Goal: Transaction & Acquisition: Purchase product/service

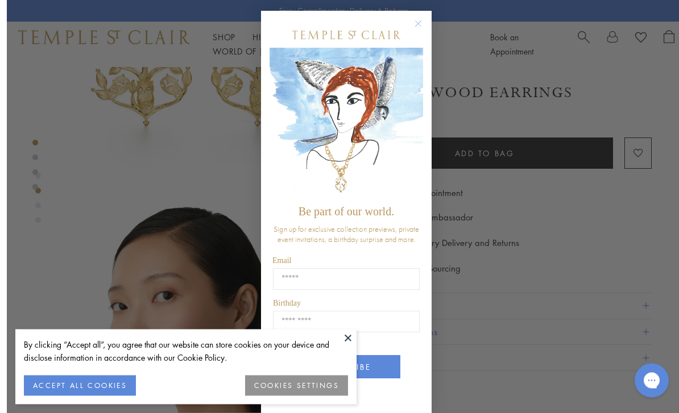
scroll to position [161, 0]
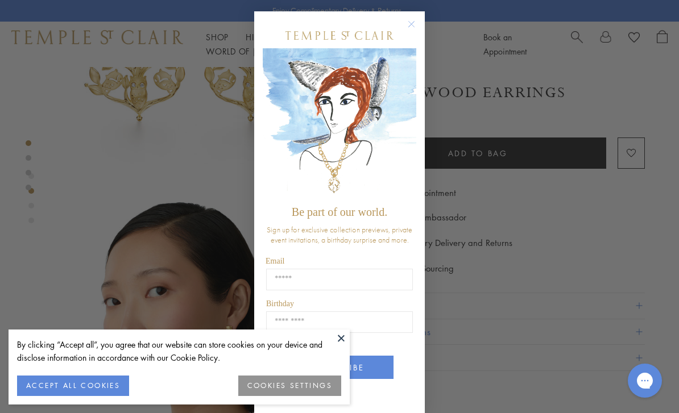
click at [410, 31] on circle "Close dialog" at bounding box center [412, 25] width 14 height 14
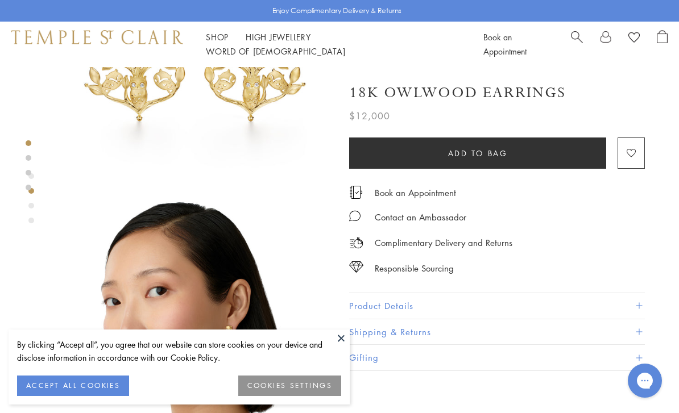
click at [230, 38] on ul "Shop Shop Categories Amulets Pendants & Charms Lockets Chains & Leather Cords E…" at bounding box center [332, 44] width 252 height 28
click at [216, 40] on link "Shop Shop" at bounding box center [217, 36] width 23 height 11
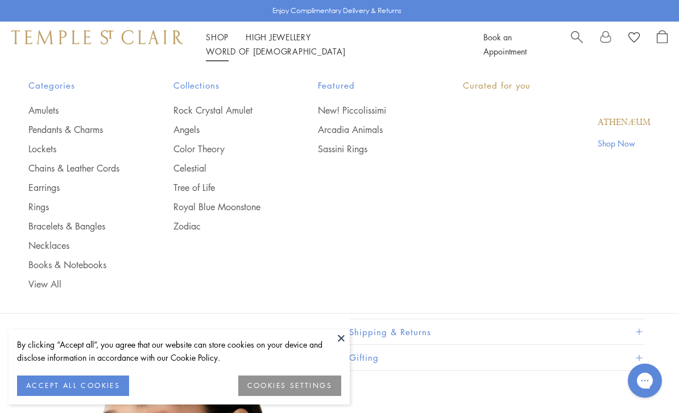
scroll to position [36, 0]
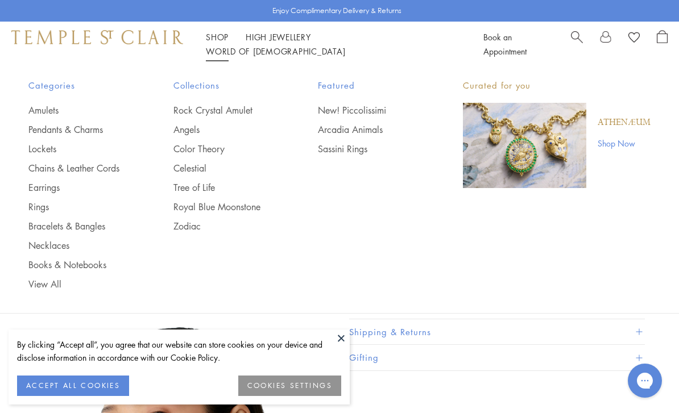
click at [380, 109] on link "New! Piccolissimi" at bounding box center [367, 110] width 99 height 13
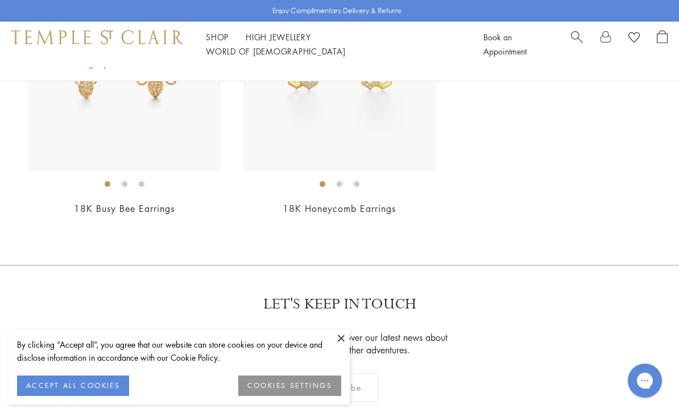
scroll to position [2530, 0]
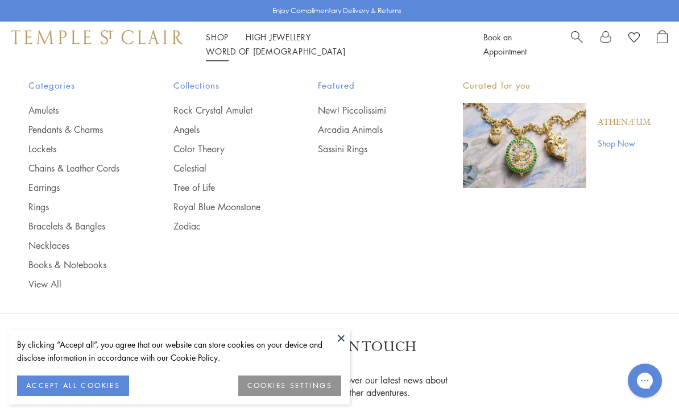
click at [366, 124] on link "Arcadia Animals" at bounding box center [367, 129] width 99 height 13
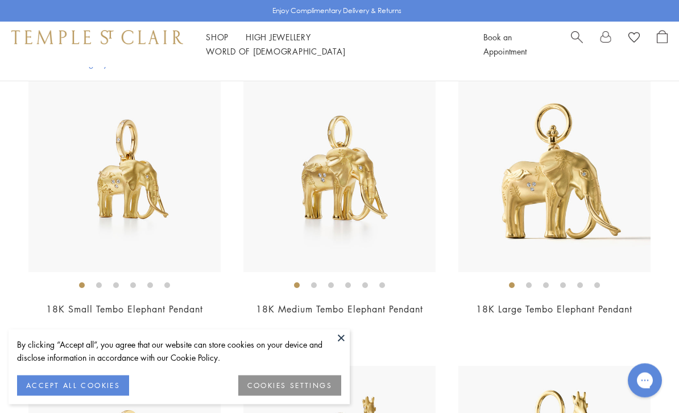
scroll to position [564, 0]
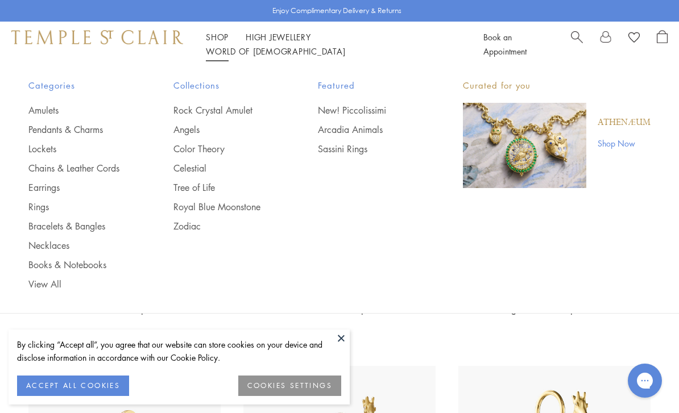
click at [50, 287] on link "View All" at bounding box center [77, 284] width 99 height 13
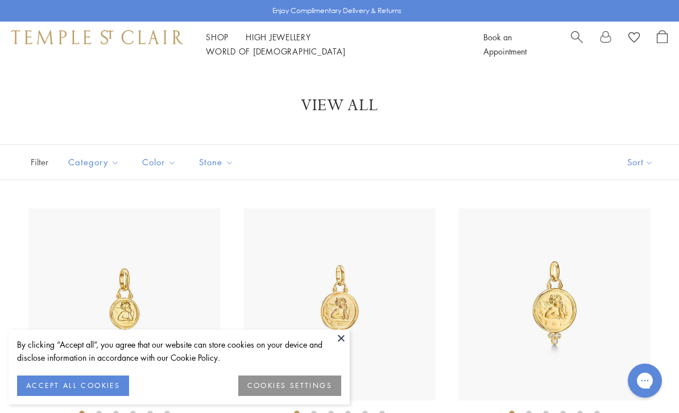
click at [643, 167] on button "Sort" at bounding box center [639, 162] width 77 height 35
click at [637, 164] on button "Sort" at bounding box center [639, 162] width 77 height 35
click at [639, 171] on button "Sort" at bounding box center [639, 162] width 77 height 35
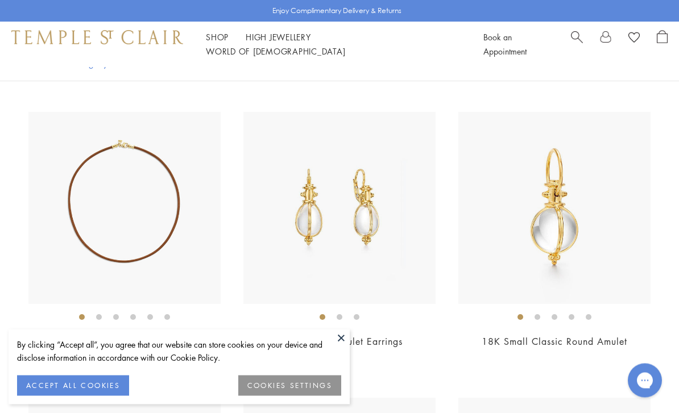
scroll to position [3553, 0]
click at [571, 42] on span "Search" at bounding box center [577, 36] width 12 height 12
click at [531, 97] on input "search" at bounding box center [346, 90] width 589 height 13
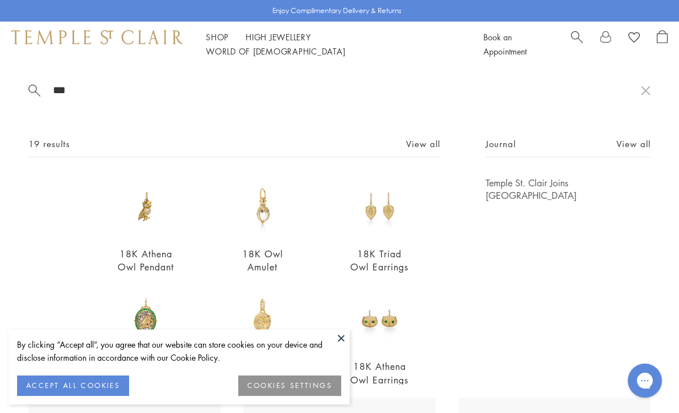
scroll to position [0, 0]
type input "***"
click at [429, 145] on link "View all" at bounding box center [423, 144] width 34 height 13
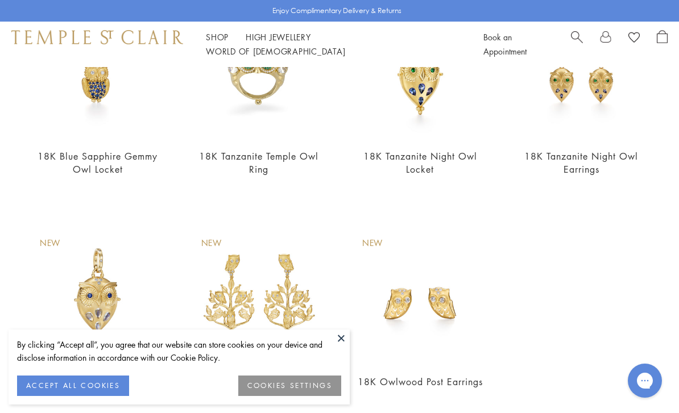
scroll to position [855, 0]
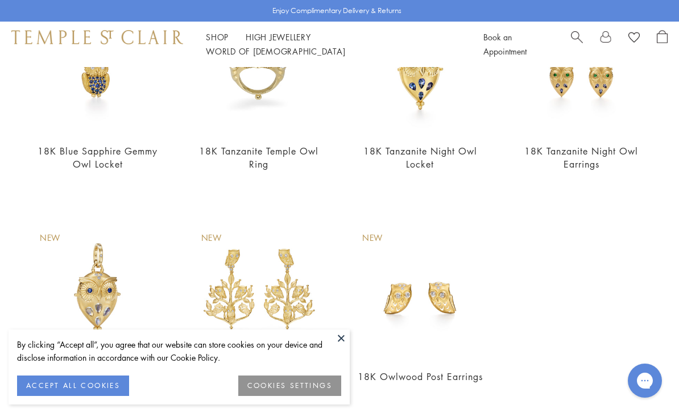
click at [451, 302] on img at bounding box center [420, 290] width 139 height 139
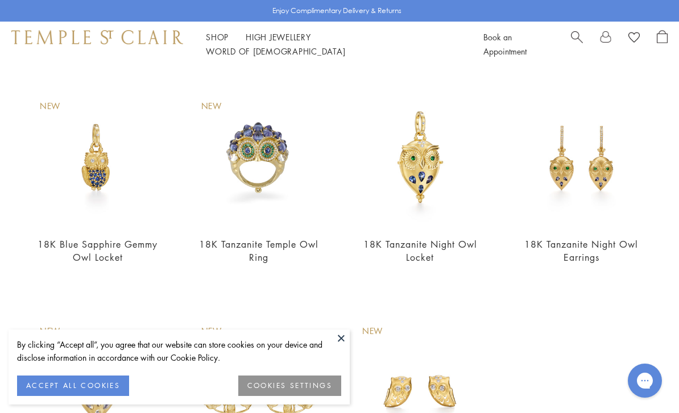
scroll to position [991, 0]
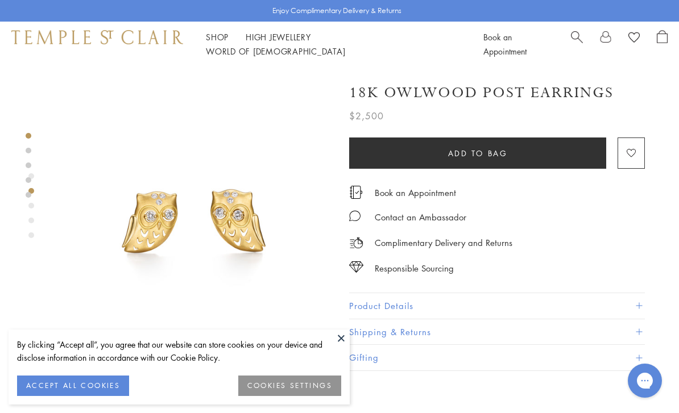
scroll to position [243, 0]
